Goal: Task Accomplishment & Management: Use online tool/utility

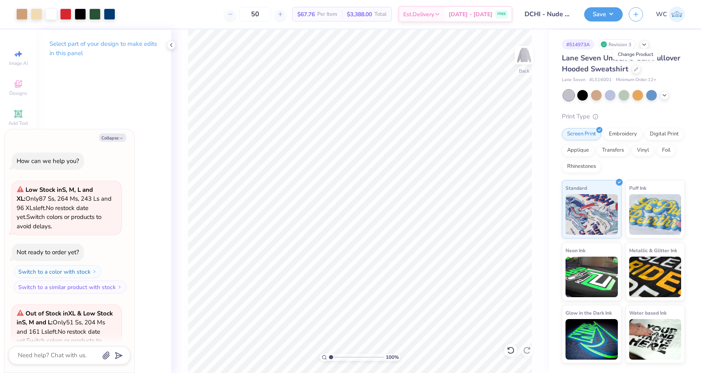
scroll to position [869, 0]
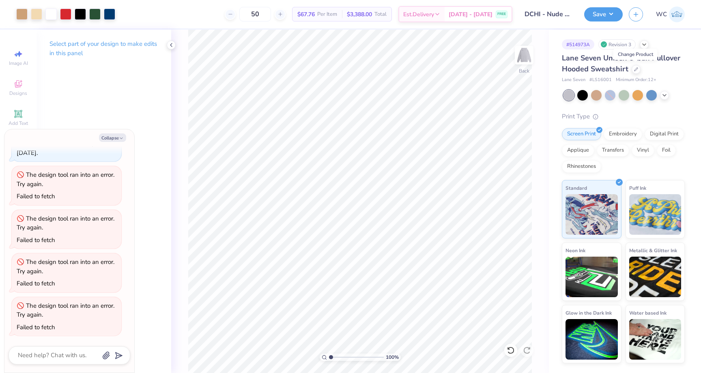
click at [658, 69] on div "Lane Seven Unisex Urban Pullover Hooded Sweatshirt" at bounding box center [623, 64] width 123 height 22
click at [118, 138] on button "Collapse" at bounding box center [112, 137] width 27 height 9
type textarea "x"
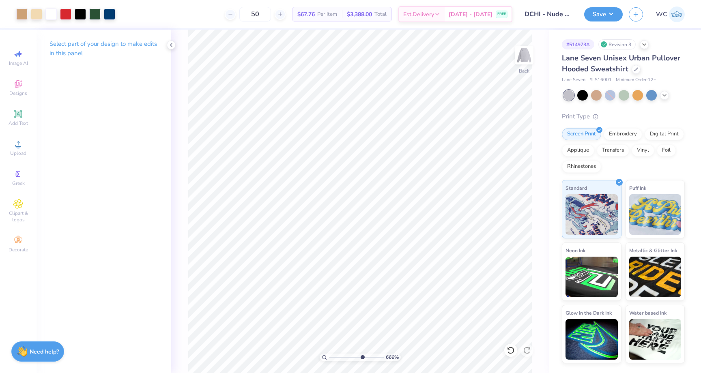
drag, startPoint x: 330, startPoint y: 355, endPoint x: 361, endPoint y: 354, distance: 31.6
click at [361, 354] on input "range" at bounding box center [356, 357] width 55 height 7
click at [173, 45] on icon at bounding box center [171, 45] width 6 height 6
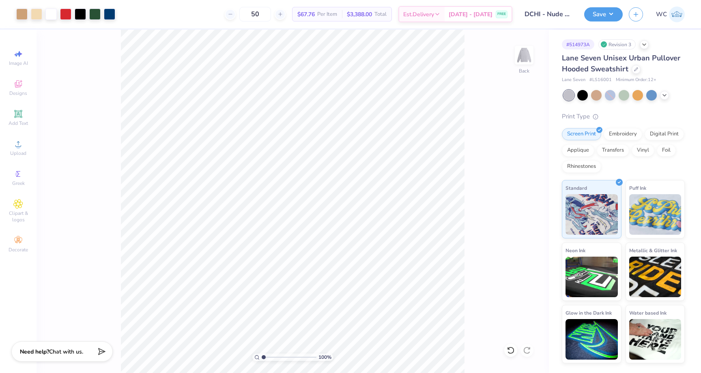
drag, startPoint x: 293, startPoint y: 357, endPoint x: 246, endPoint y: 356, distance: 46.6
type input "1"
click at [262, 356] on input "range" at bounding box center [289, 357] width 55 height 7
click at [260, 14] on input "50" at bounding box center [255, 14] width 32 height 15
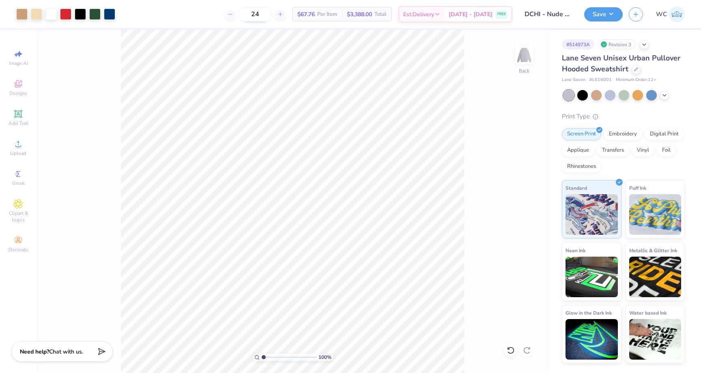
type input "24"
click at [113, 12] on div at bounding box center [109, 13] width 11 height 11
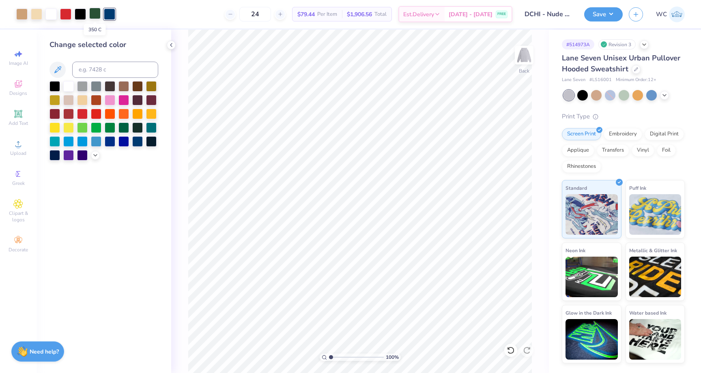
click at [94, 16] on div at bounding box center [94, 13] width 11 height 11
click at [105, 15] on div at bounding box center [109, 13] width 11 height 11
click at [100, 71] on input at bounding box center [115, 70] width 86 height 16
type input "350"
click at [19, 17] on div at bounding box center [21, 13] width 11 height 11
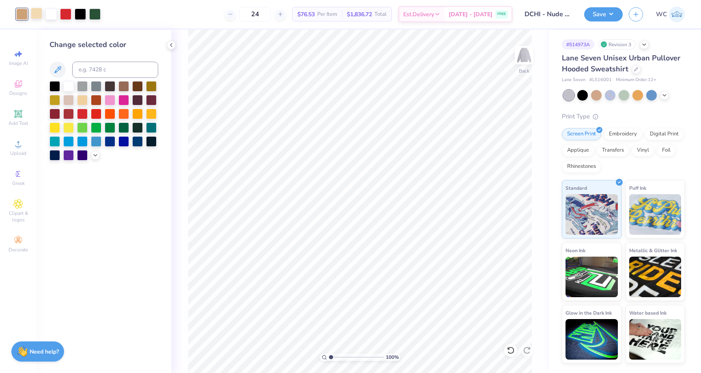
click at [33, 12] on div at bounding box center [36, 13] width 11 height 11
click at [86, 69] on input at bounding box center [115, 70] width 86 height 16
type input "728"
click at [171, 45] on icon at bounding box center [171, 45] width 6 height 6
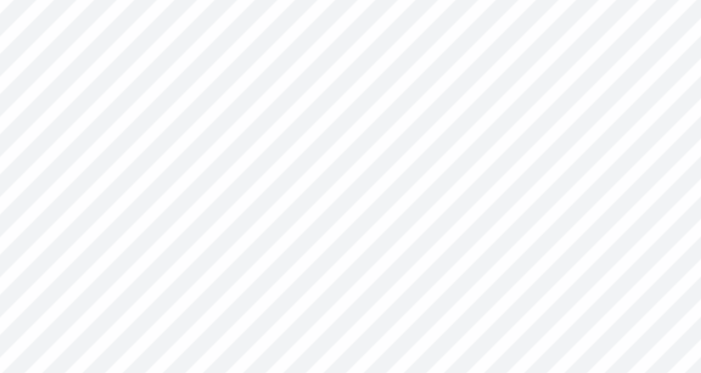
type input "5.37"
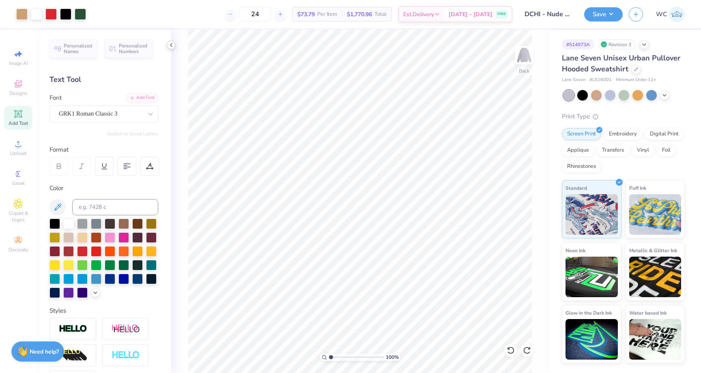
click at [170, 45] on polyline at bounding box center [171, 44] width 2 height 3
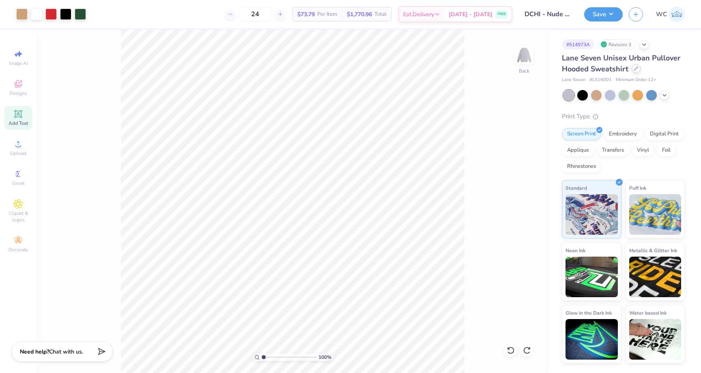
click at [635, 65] on div at bounding box center [635, 68] width 9 height 9
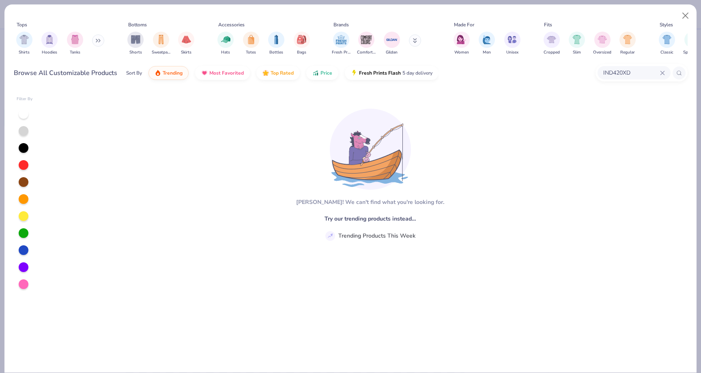
click at [661, 73] on icon at bounding box center [662, 73] width 5 height 5
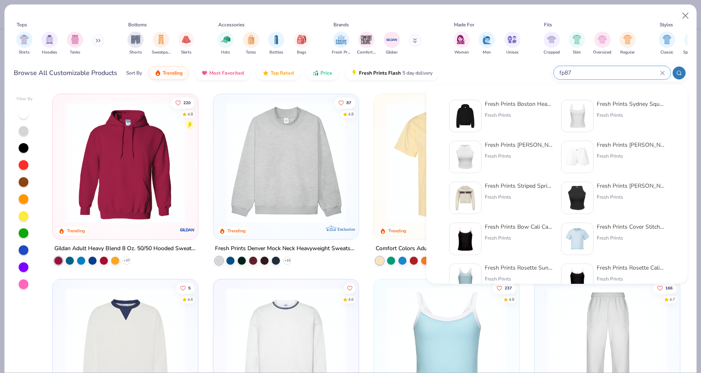
type input "fp87"
click at [476, 120] on img at bounding box center [465, 115] width 25 height 25
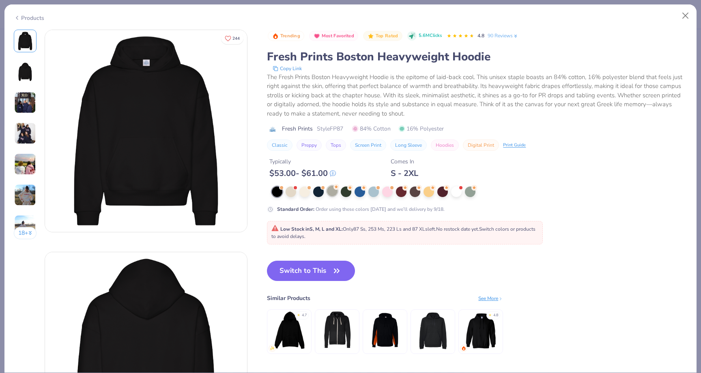
click at [333, 193] on div at bounding box center [332, 191] width 11 height 11
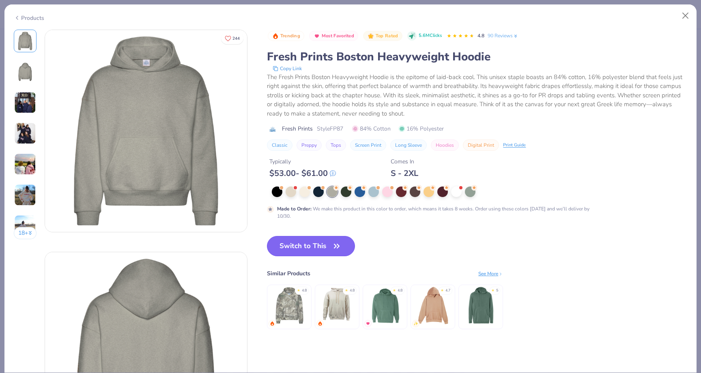
click at [311, 251] on button "Switch to This" at bounding box center [311, 246] width 88 height 20
type input "50"
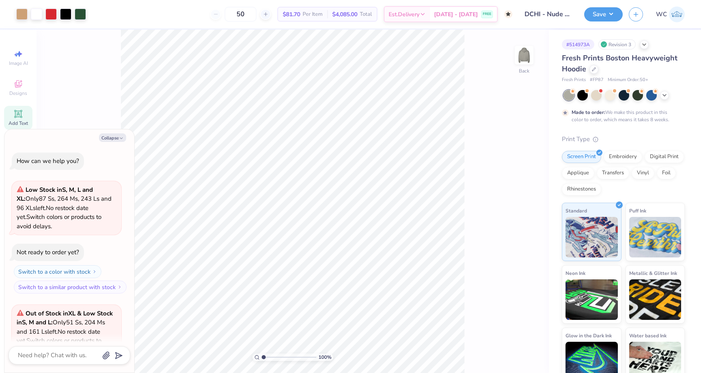
scroll to position [937, 0]
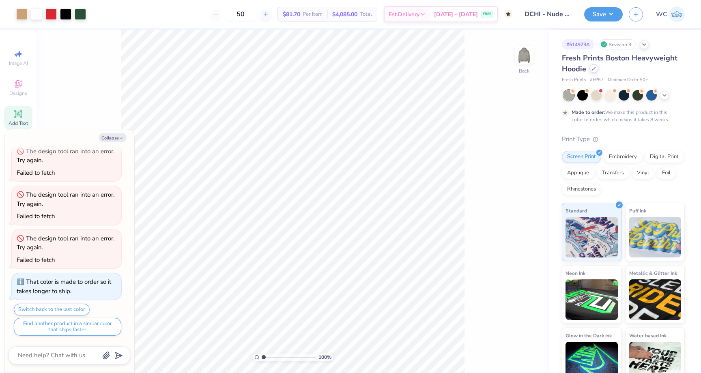
click at [594, 69] on icon at bounding box center [594, 69] width 4 height 4
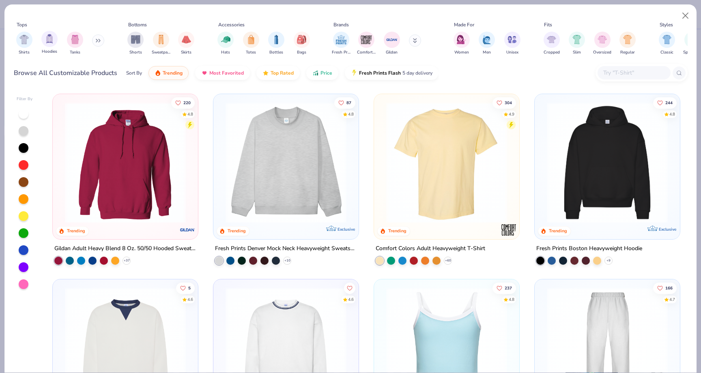
click at [47, 47] on div "Hoodies" at bounding box center [49, 43] width 16 height 24
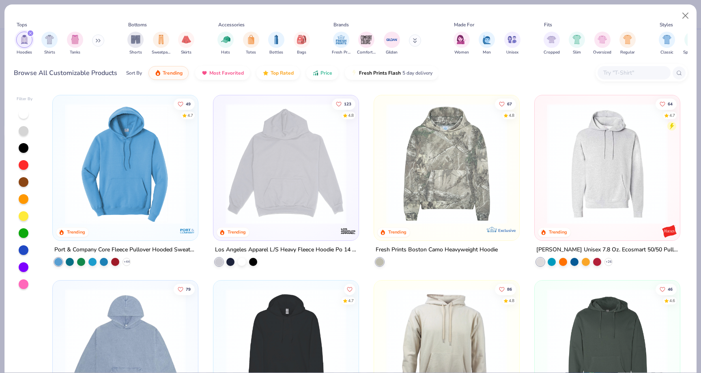
scroll to position [353, 0]
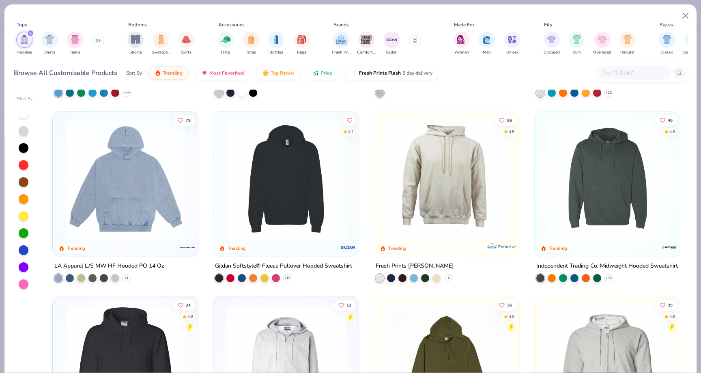
click at [130, 215] on img at bounding box center [125, 179] width 129 height 121
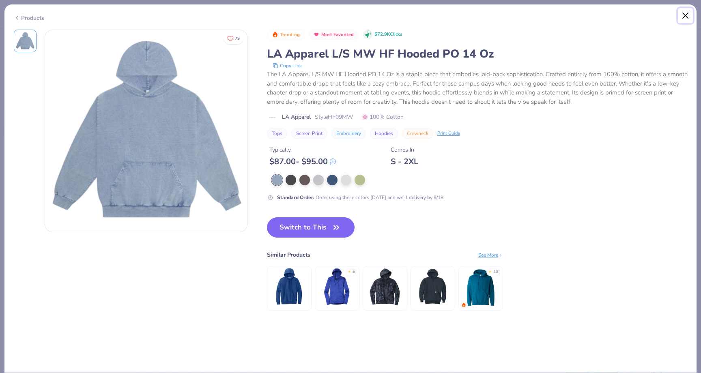
click at [683, 10] on button "Close" at bounding box center [685, 15] width 15 height 15
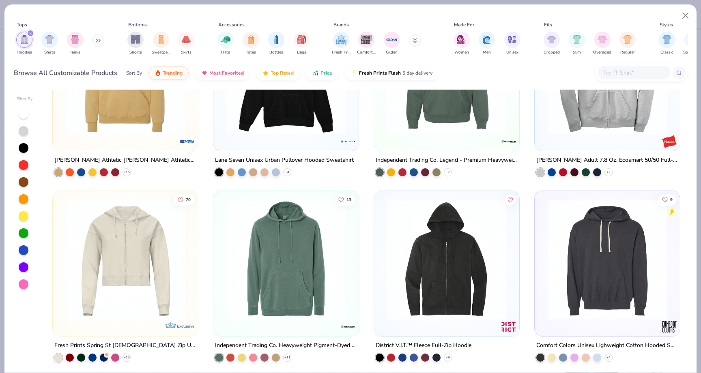
scroll to position [1554, 0]
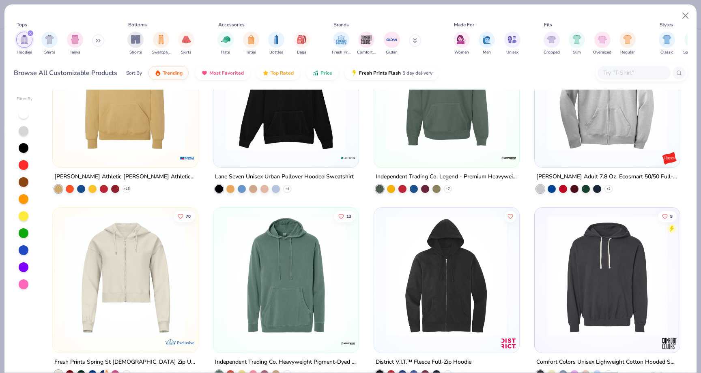
click at [299, 143] on img at bounding box center [285, 90] width 129 height 121
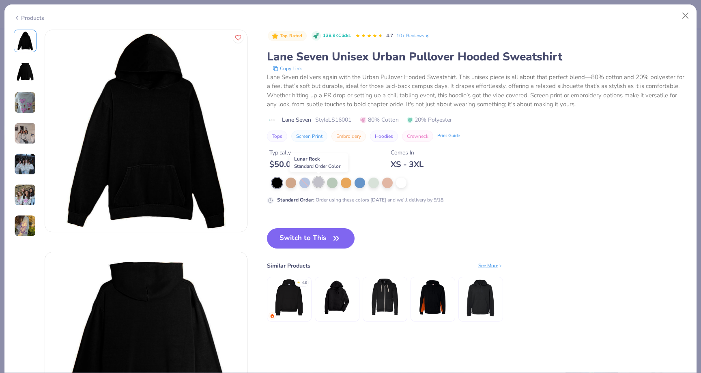
click at [320, 185] on div at bounding box center [318, 182] width 11 height 11
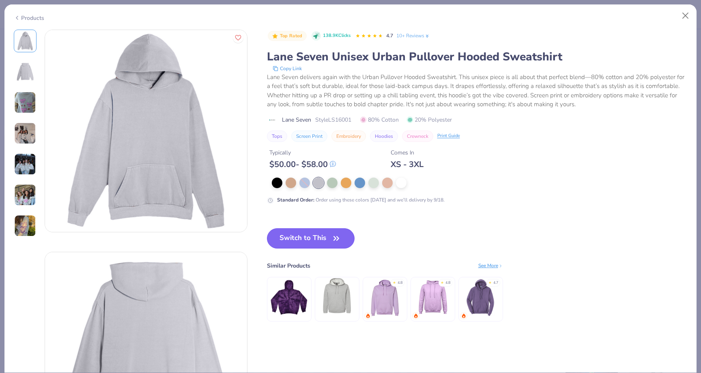
click at [313, 244] on button "Switch to This" at bounding box center [311, 238] width 88 height 20
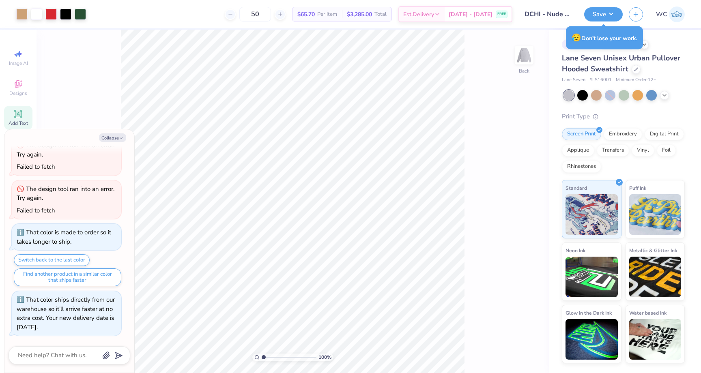
type textarea "x"
